Goal: Task Accomplishment & Management: Manage account settings

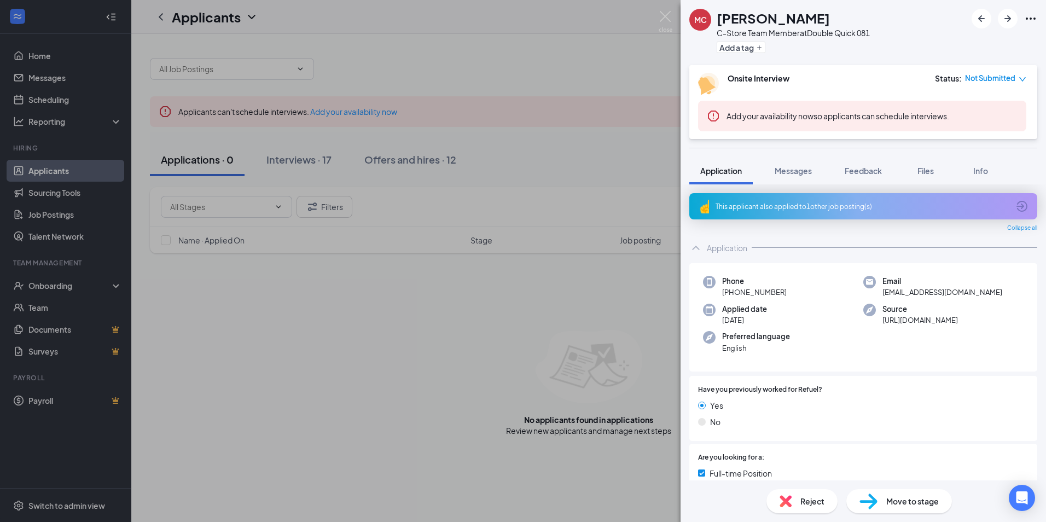
click at [301, 158] on div "MC [PERSON_NAME] C-Store Team Member at Double Quick 081 Add a tag Onsite Inter…" at bounding box center [523, 261] width 1046 height 522
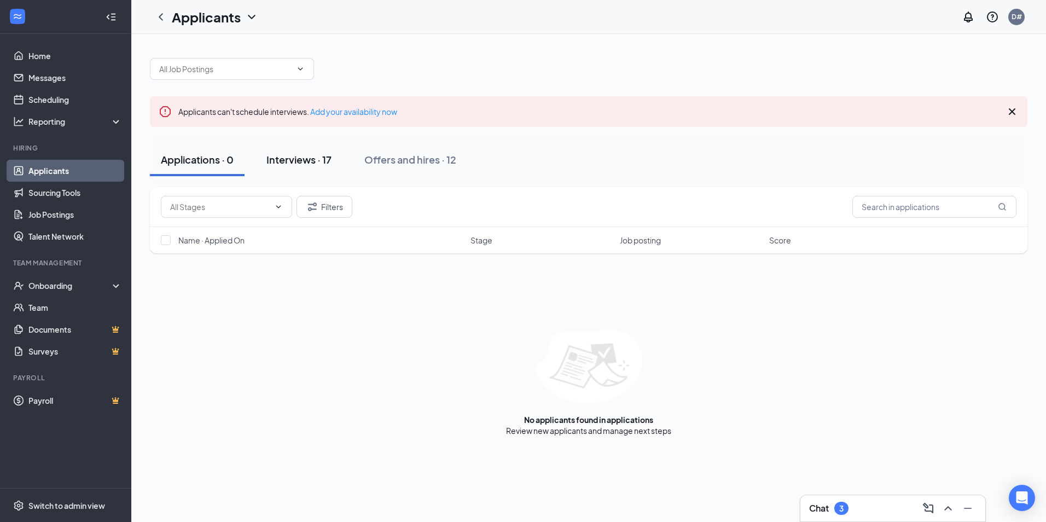
click at [315, 155] on div "Interviews · 17" at bounding box center [298, 160] width 65 height 14
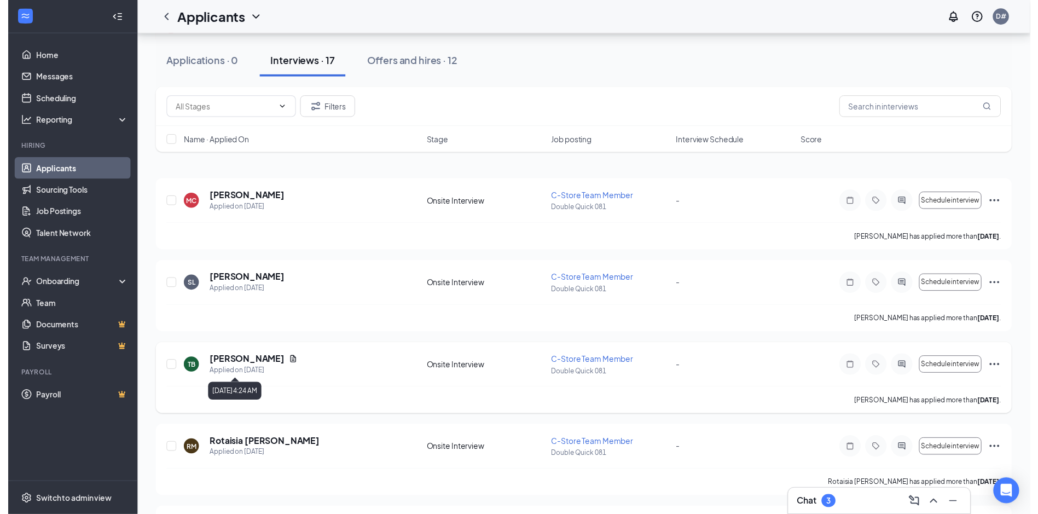
scroll to position [109, 0]
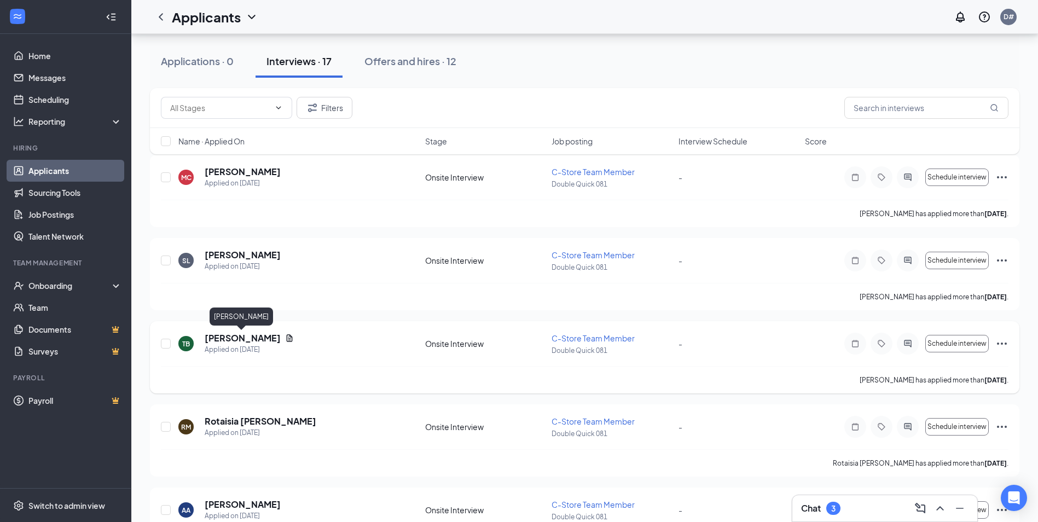
click at [247, 341] on h5 "[PERSON_NAME]" at bounding box center [243, 338] width 76 height 12
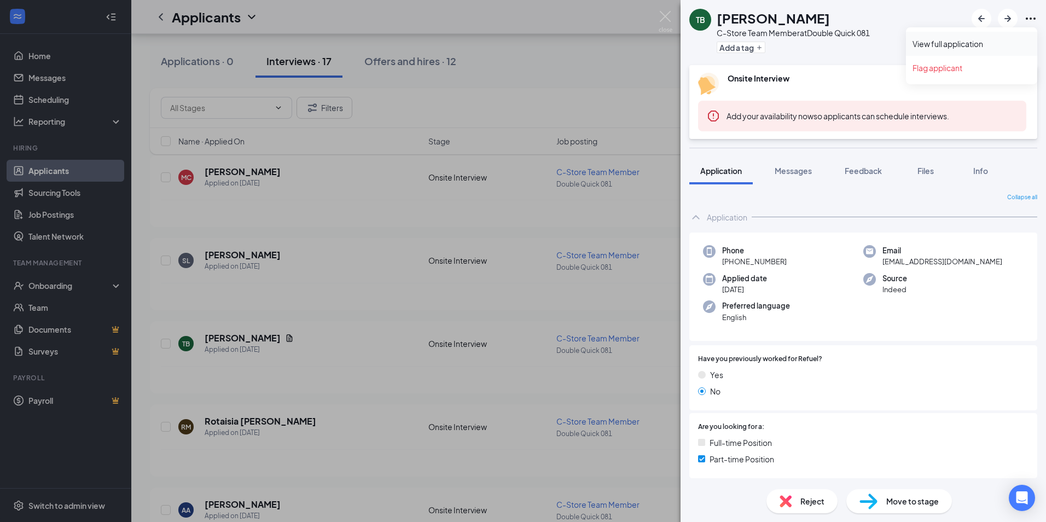
click at [970, 43] on link "View full application" at bounding box center [972, 43] width 118 height 11
drag, startPoint x: 669, startPoint y: 16, endPoint x: 1046, endPoint y: 13, distance: 377.0
click at [669, 16] on img at bounding box center [666, 21] width 14 height 21
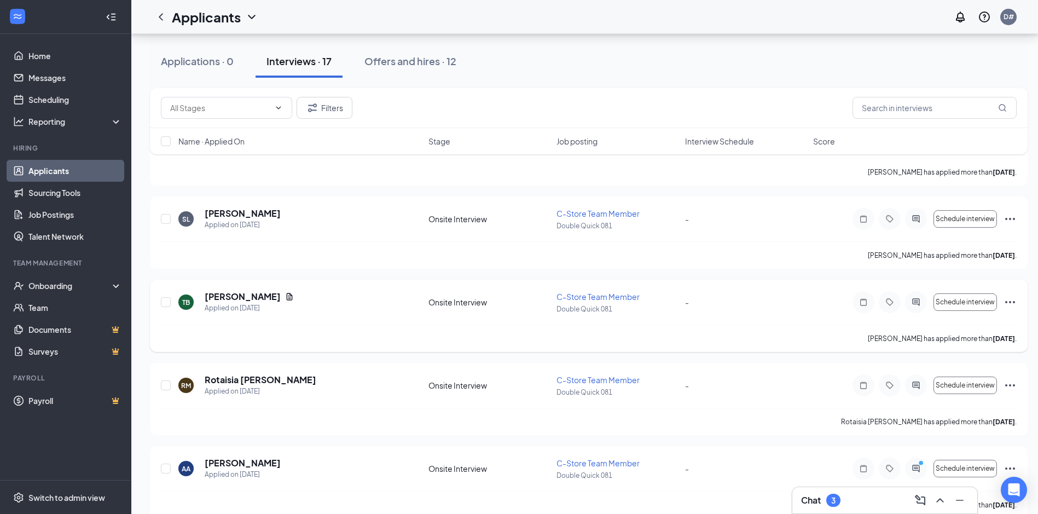
scroll to position [127, 0]
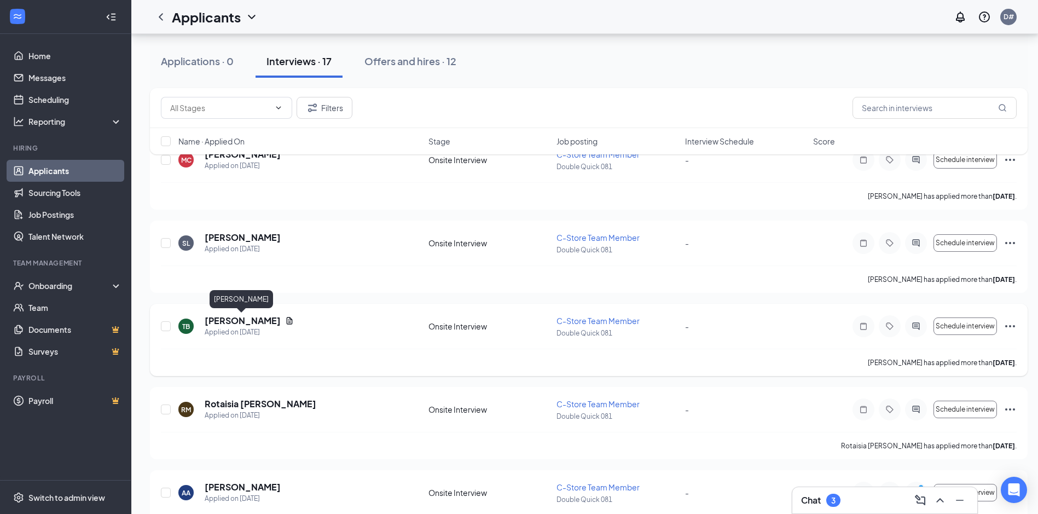
click at [237, 321] on h5 "[PERSON_NAME]" at bounding box center [243, 321] width 76 height 12
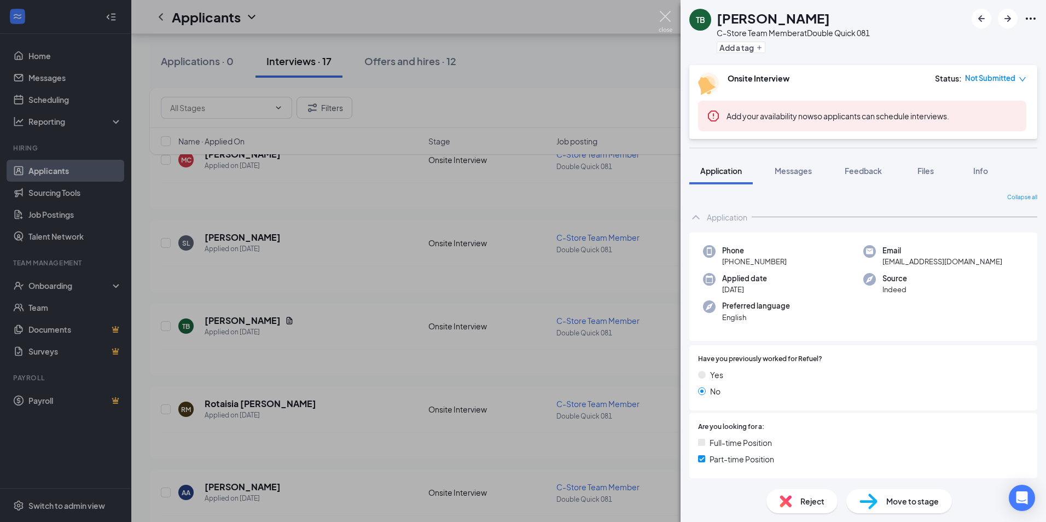
click at [669, 15] on img at bounding box center [666, 21] width 14 height 21
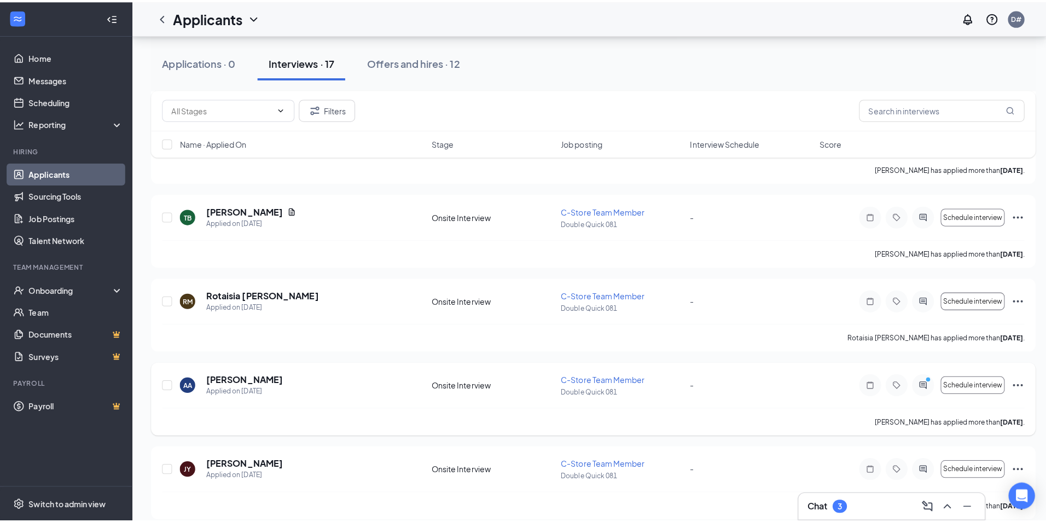
scroll to position [236, 0]
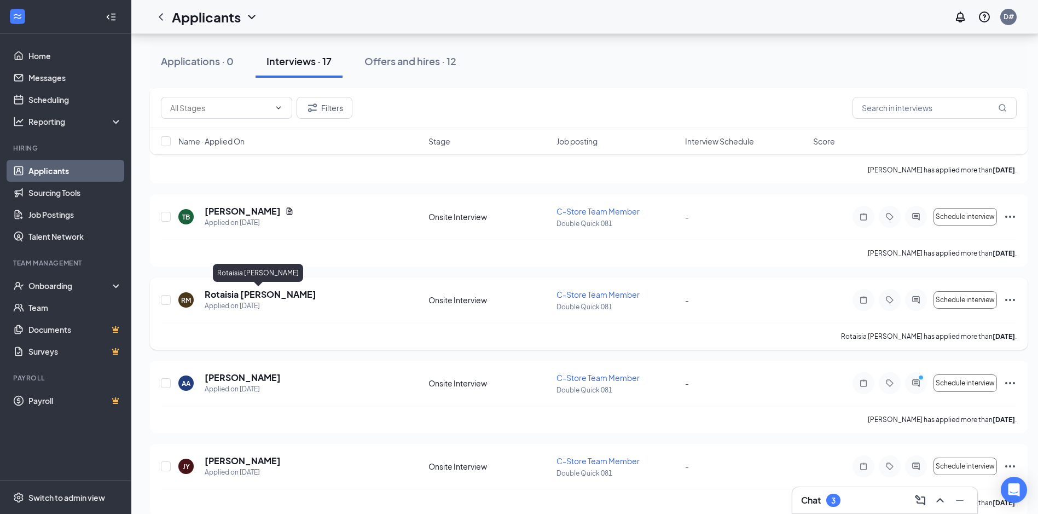
click at [223, 295] on h5 "Rotaisia [PERSON_NAME]" at bounding box center [261, 294] width 112 height 12
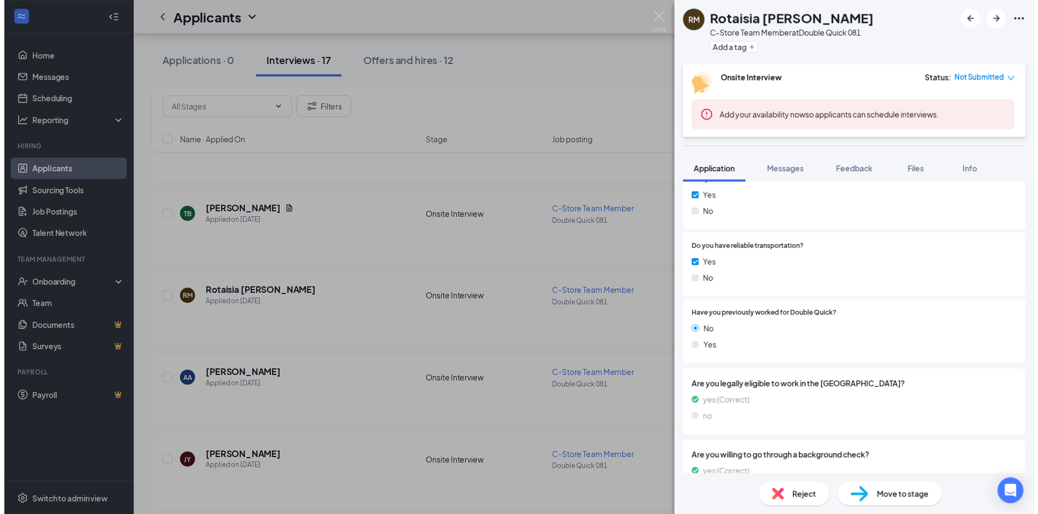
scroll to position [572, 0]
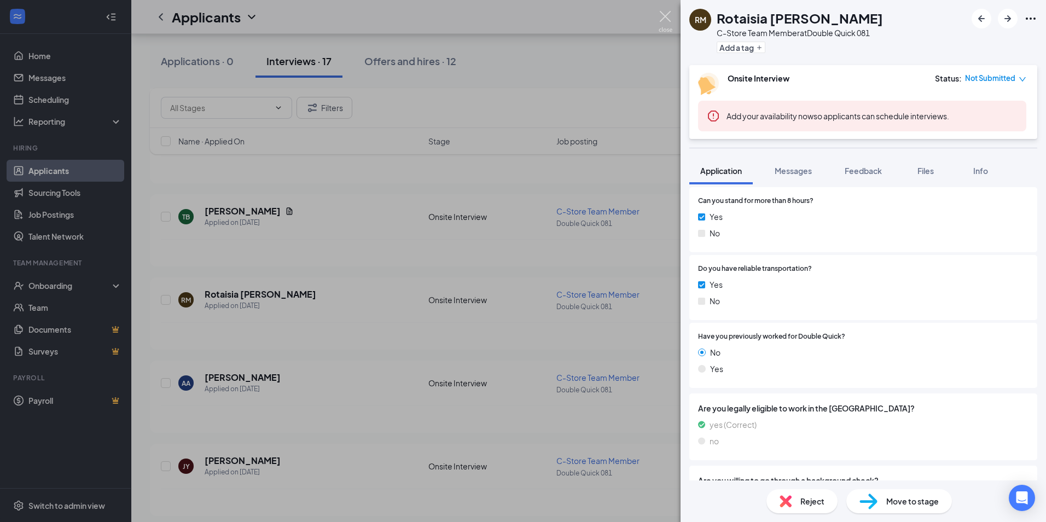
click at [674, 17] on div "RM Rotaisia [PERSON_NAME] C-Store Team Member at Double Quick 081 Add a tag Ons…" at bounding box center [523, 261] width 1046 height 522
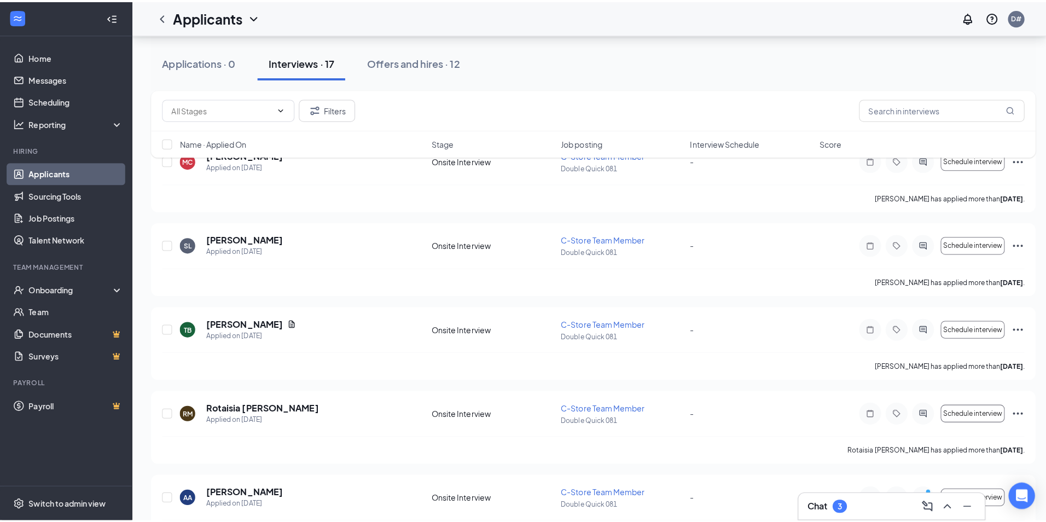
scroll to position [127, 0]
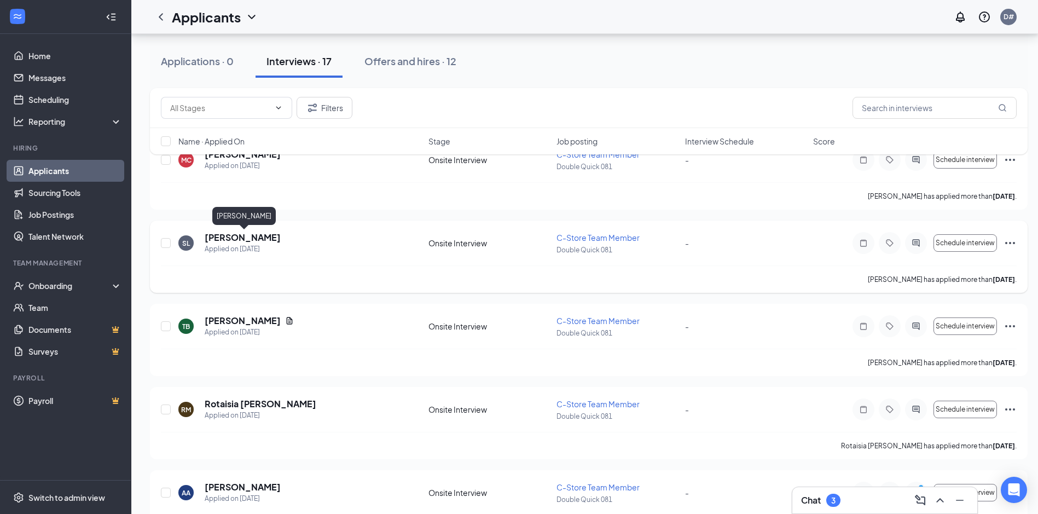
click at [250, 239] on h5 "[PERSON_NAME]" at bounding box center [243, 237] width 76 height 12
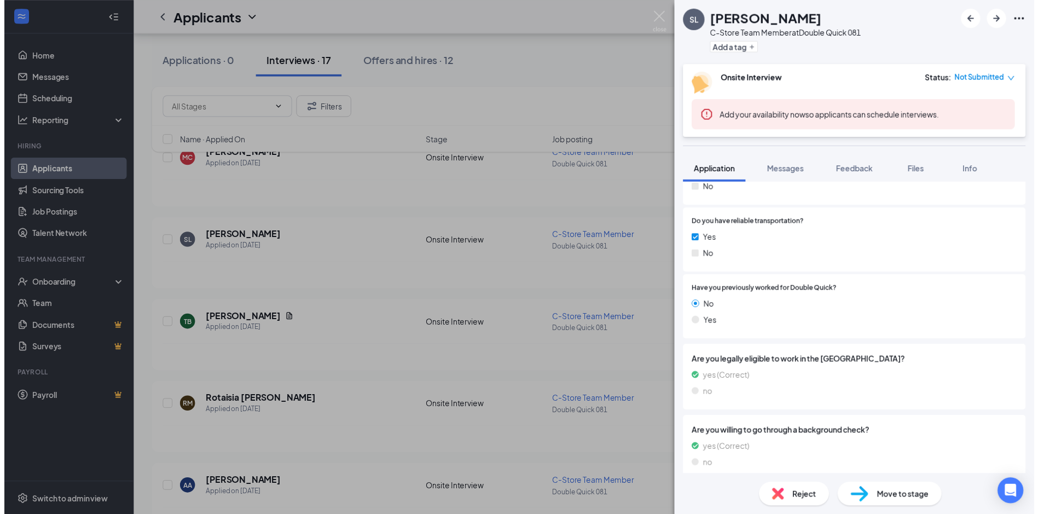
scroll to position [626, 0]
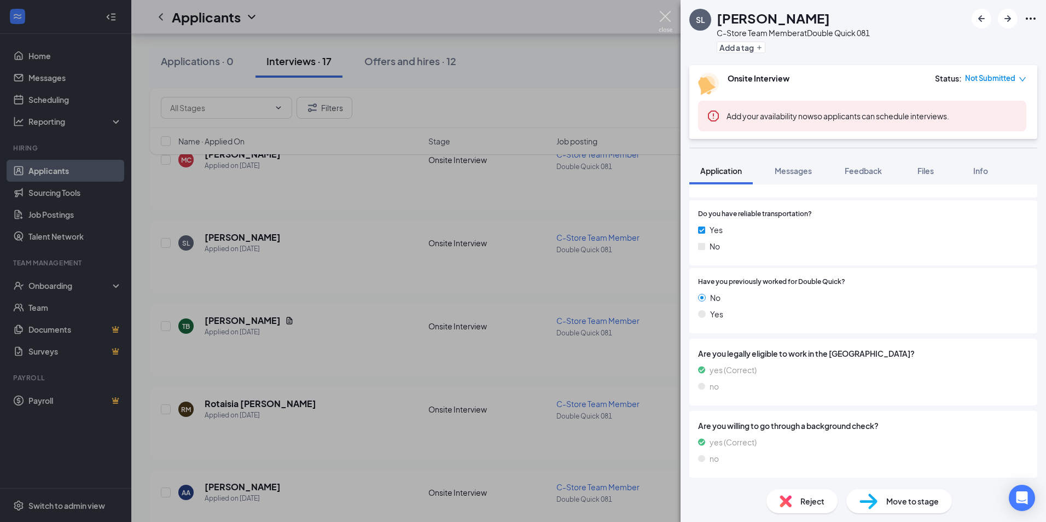
click at [666, 14] on img at bounding box center [666, 21] width 14 height 21
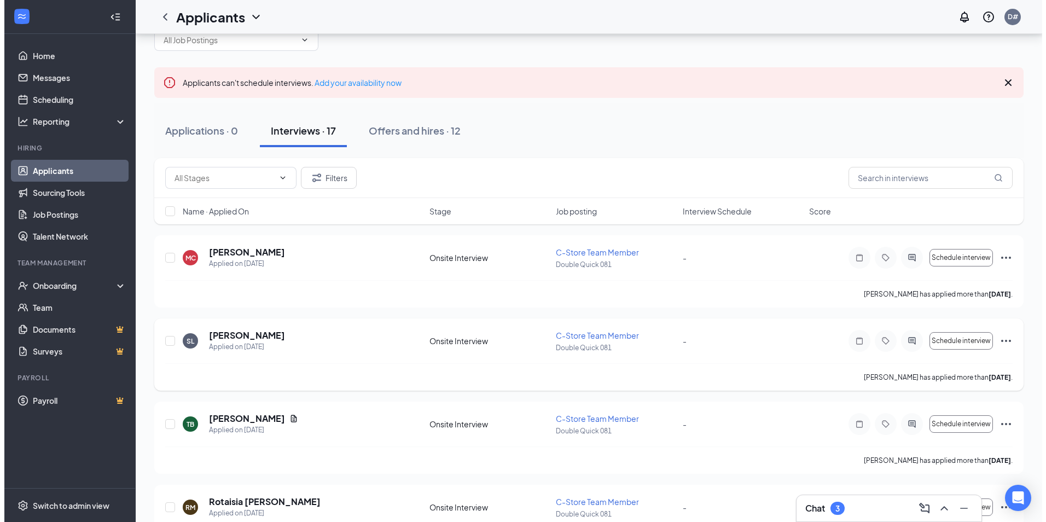
scroll to position [18, 0]
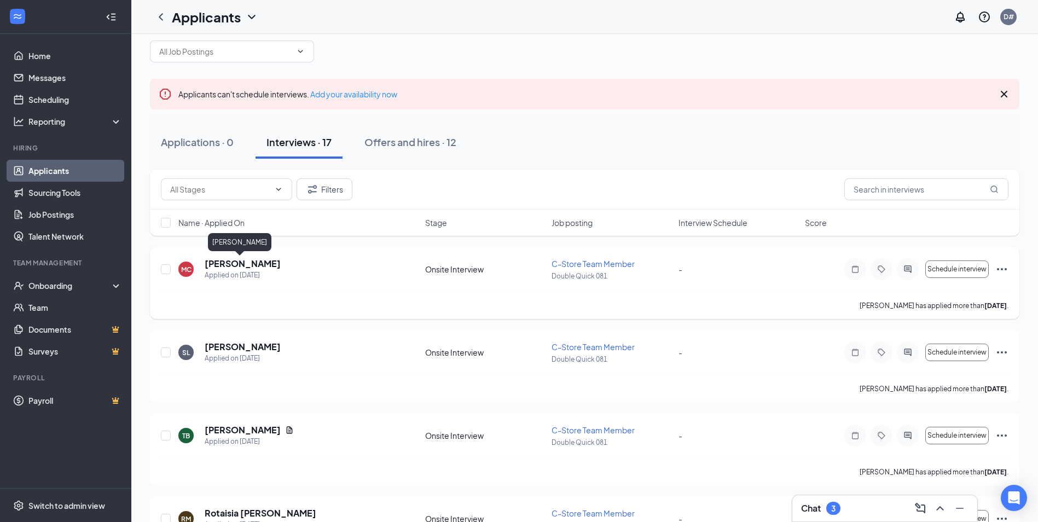
click at [246, 263] on h5 "[PERSON_NAME]" at bounding box center [243, 264] width 76 height 12
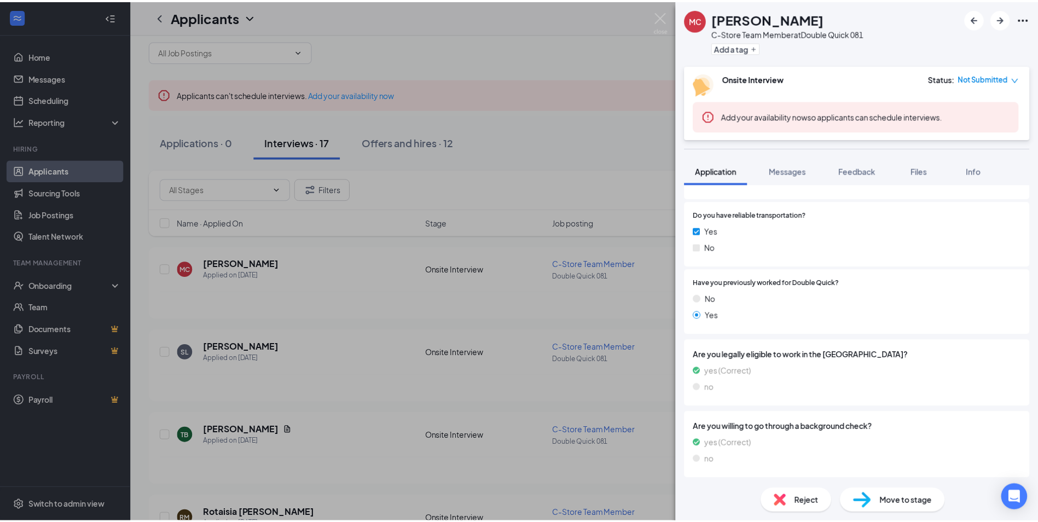
scroll to position [657, 0]
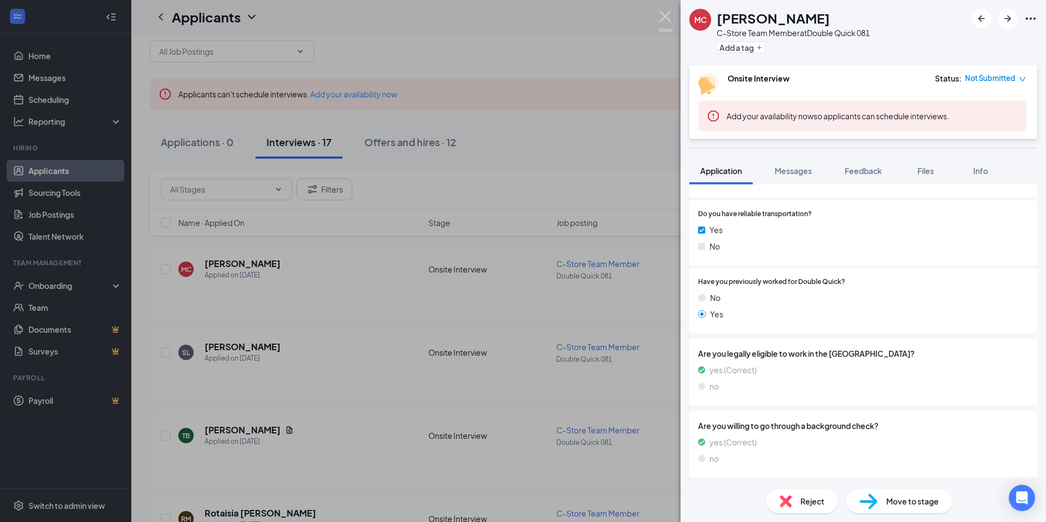
click at [668, 20] on img at bounding box center [666, 21] width 14 height 21
